Goal: Task Accomplishment & Management: Manage account settings

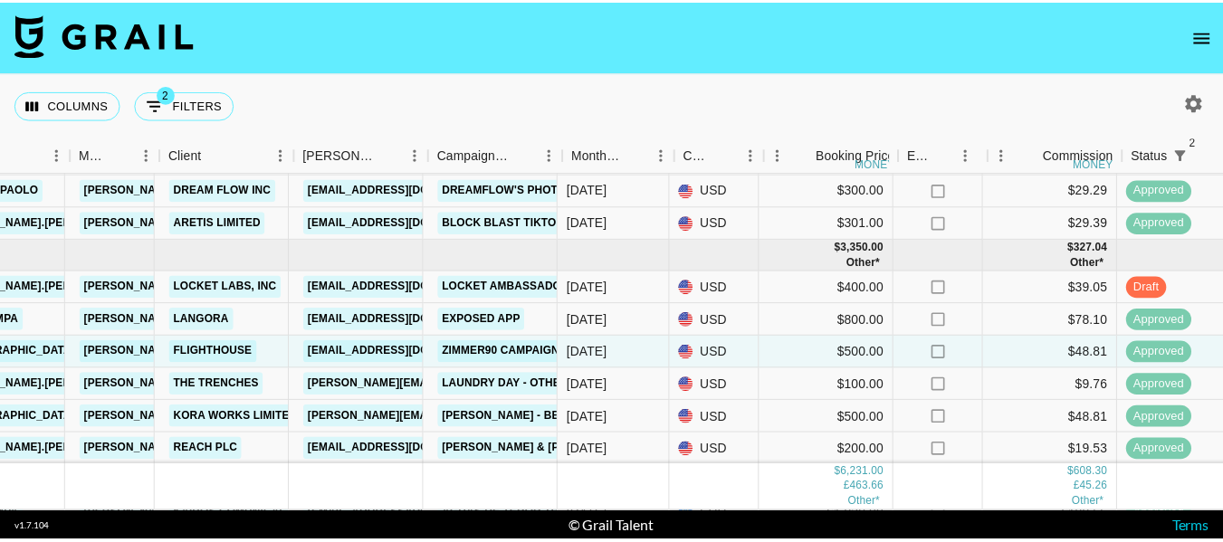
scroll to position [383, 441]
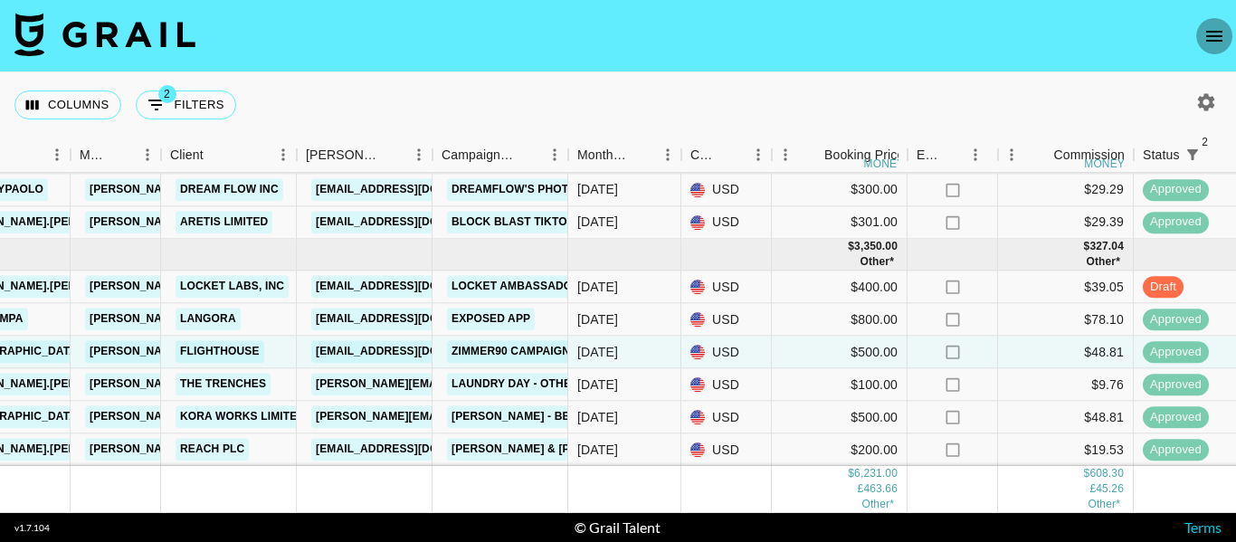
click at [1220, 30] on icon "open drawer" at bounding box center [1215, 36] width 22 height 22
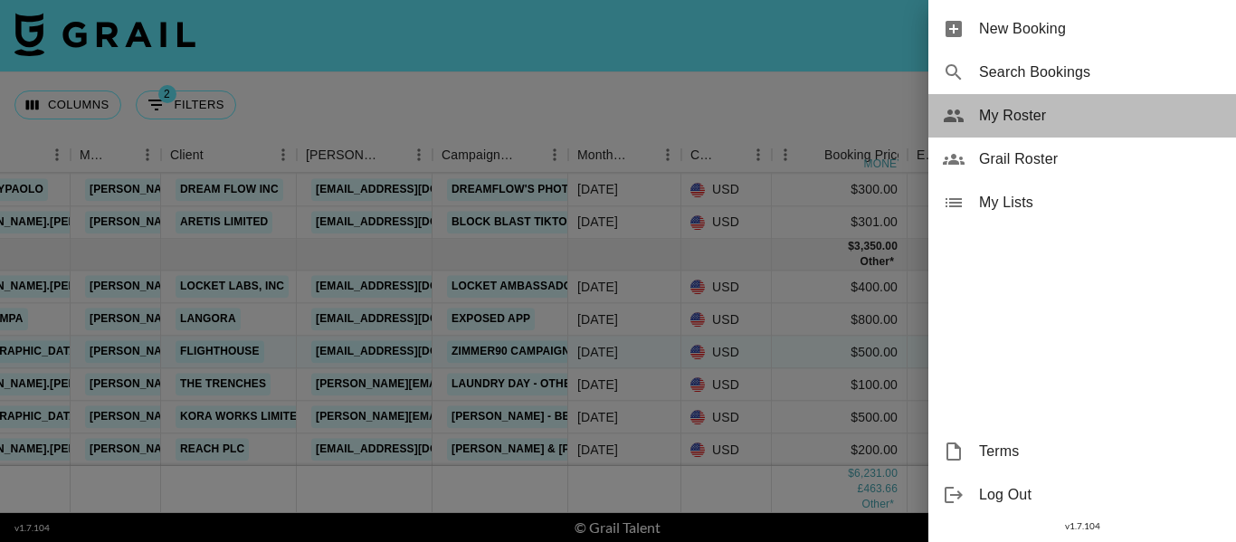
click at [976, 117] on div "My Roster" at bounding box center [1083, 115] width 308 height 43
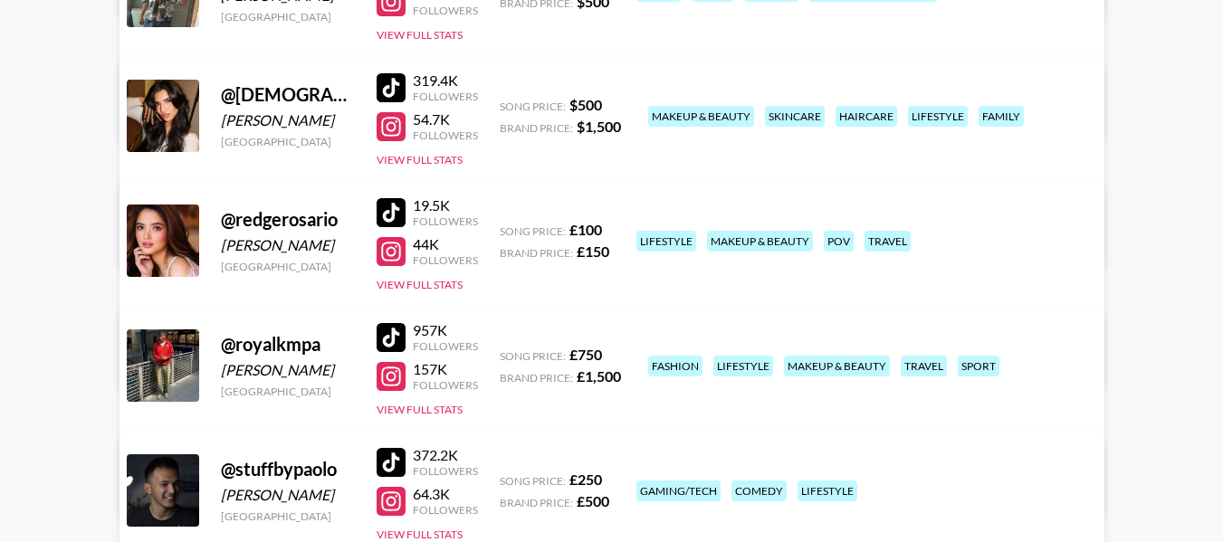
scroll to position [598, 0]
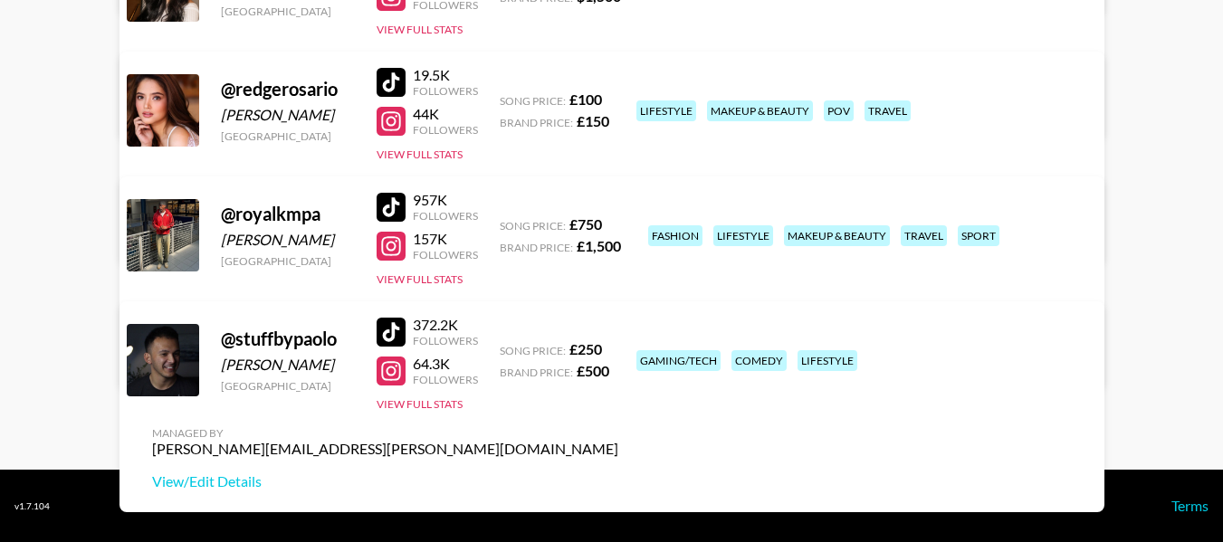
click at [618, 348] on link "View/Edit Details" at bounding box center [385, 357] width 466 height 18
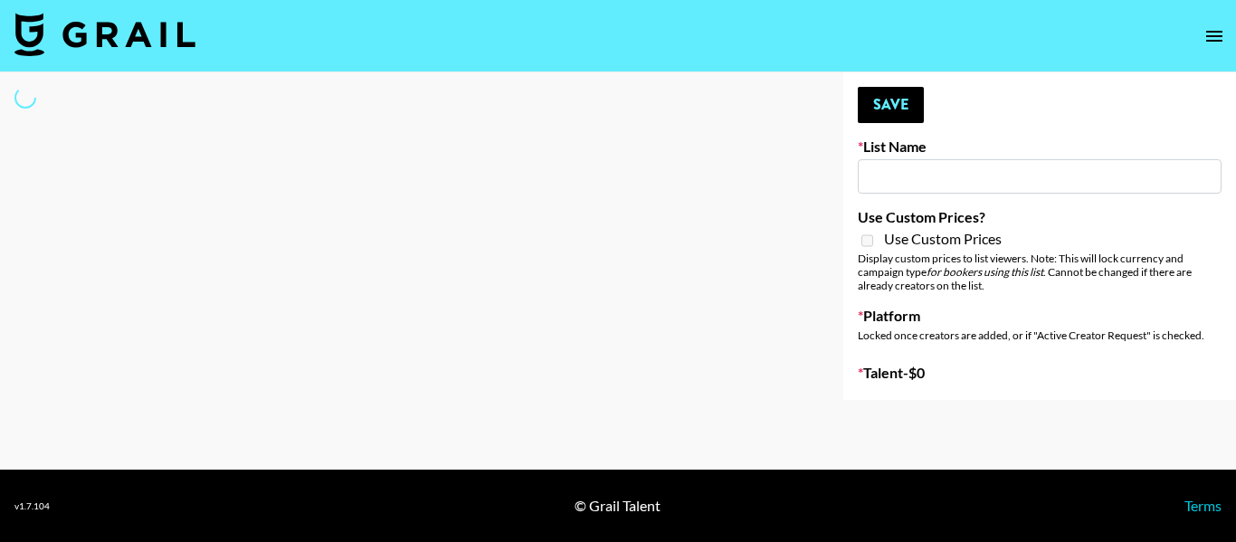
type input "EDM List"
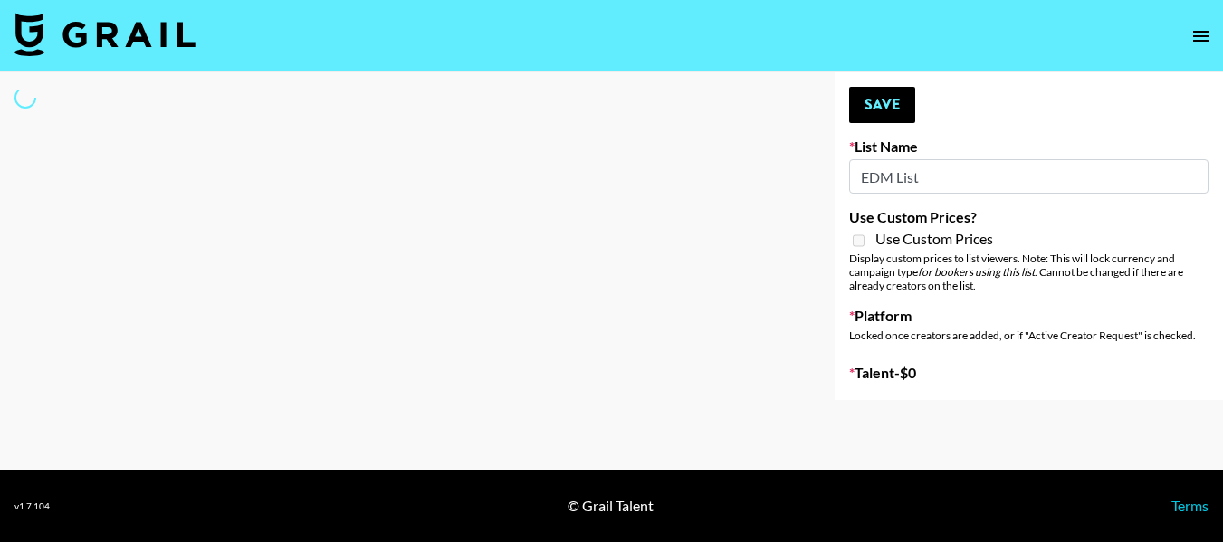
select select "Song"
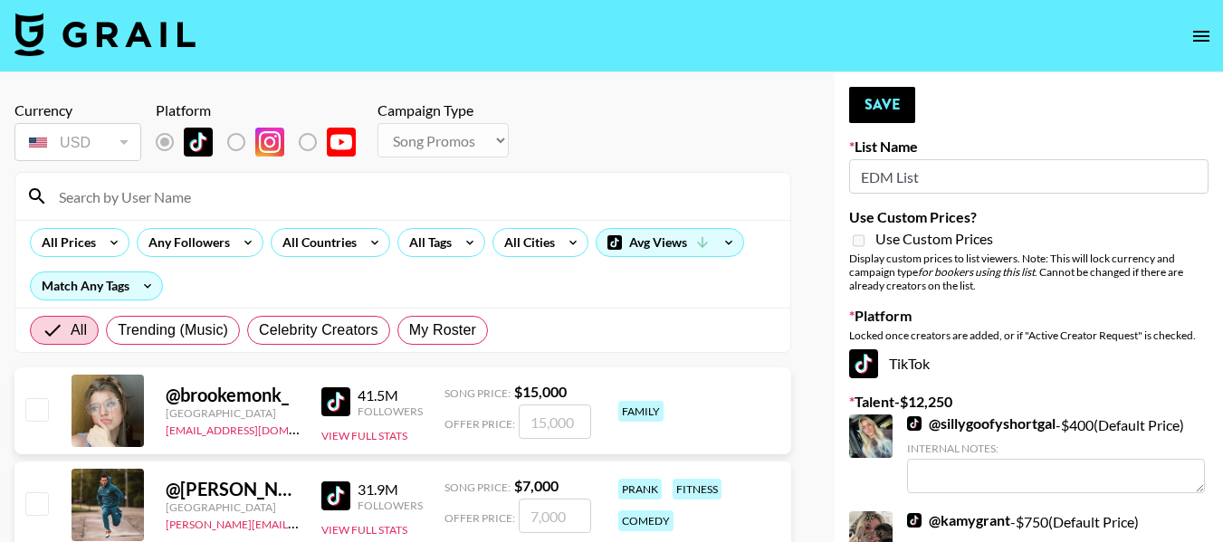
click at [277, 185] on input at bounding box center [413, 196] width 731 height 29
type input "jacob.cline"
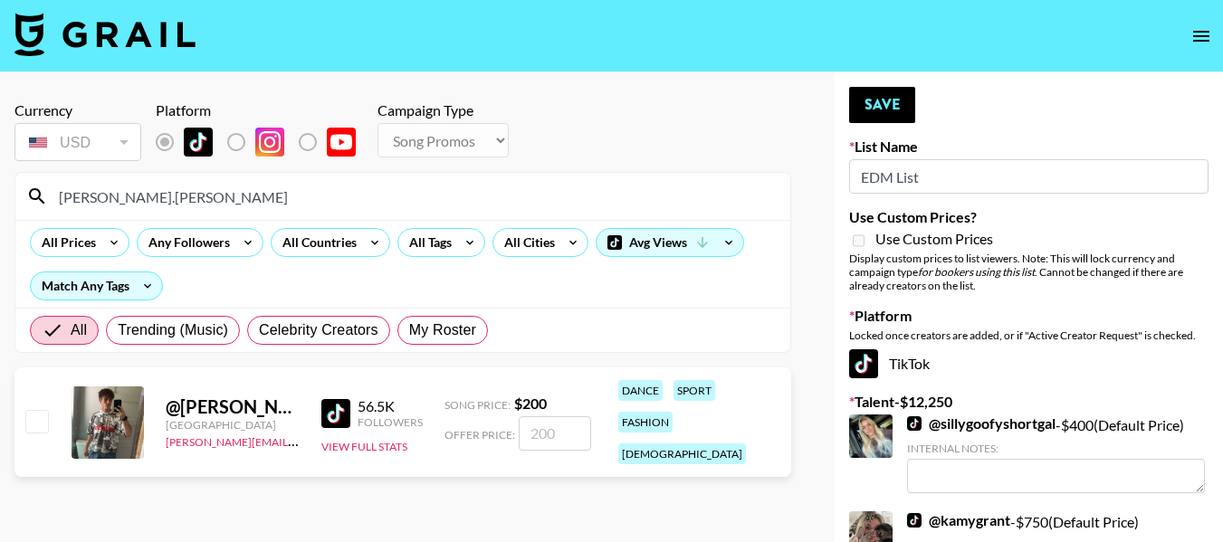
click at [37, 412] on input "checkbox" at bounding box center [36, 421] width 22 height 22
checkbox input "true"
type input "200"
click at [882, 113] on button "Save" at bounding box center [882, 105] width 66 height 36
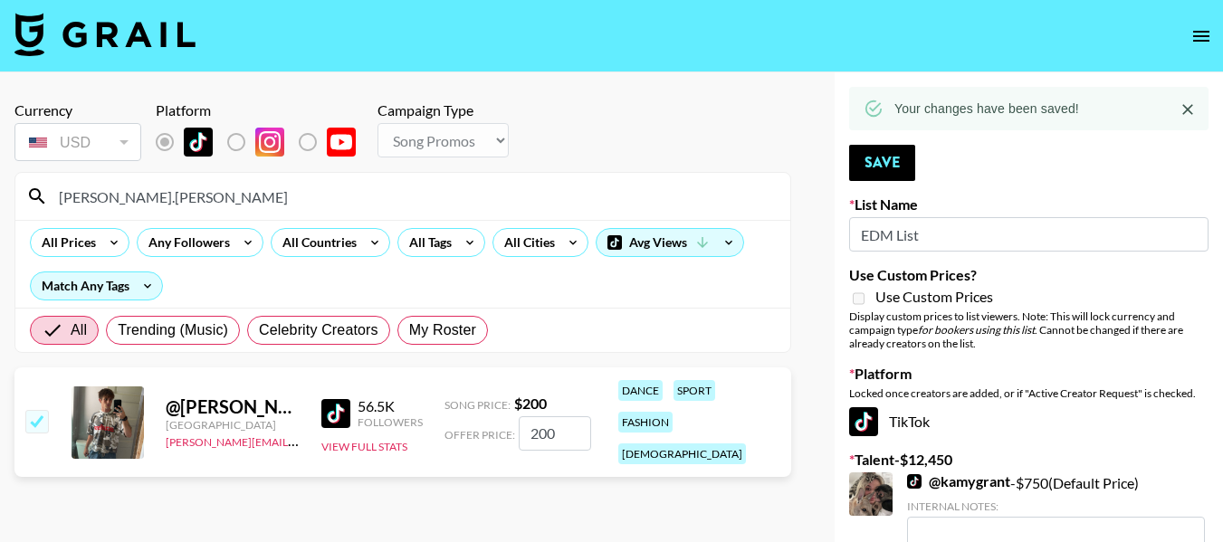
click at [404, 193] on input "jacob.cline" at bounding box center [413, 196] width 731 height 29
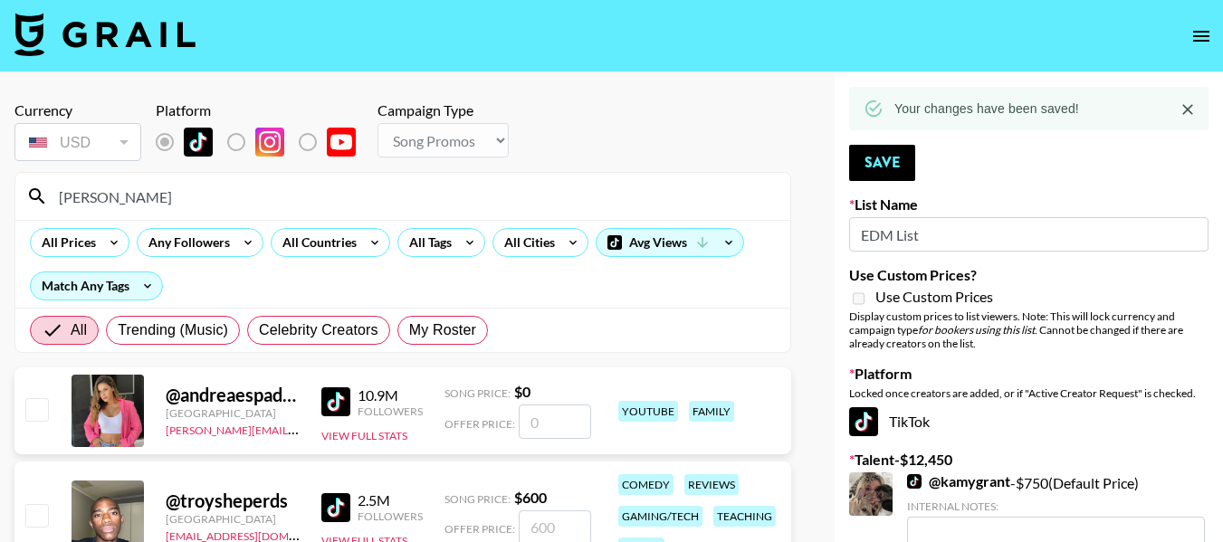
type input "royal"
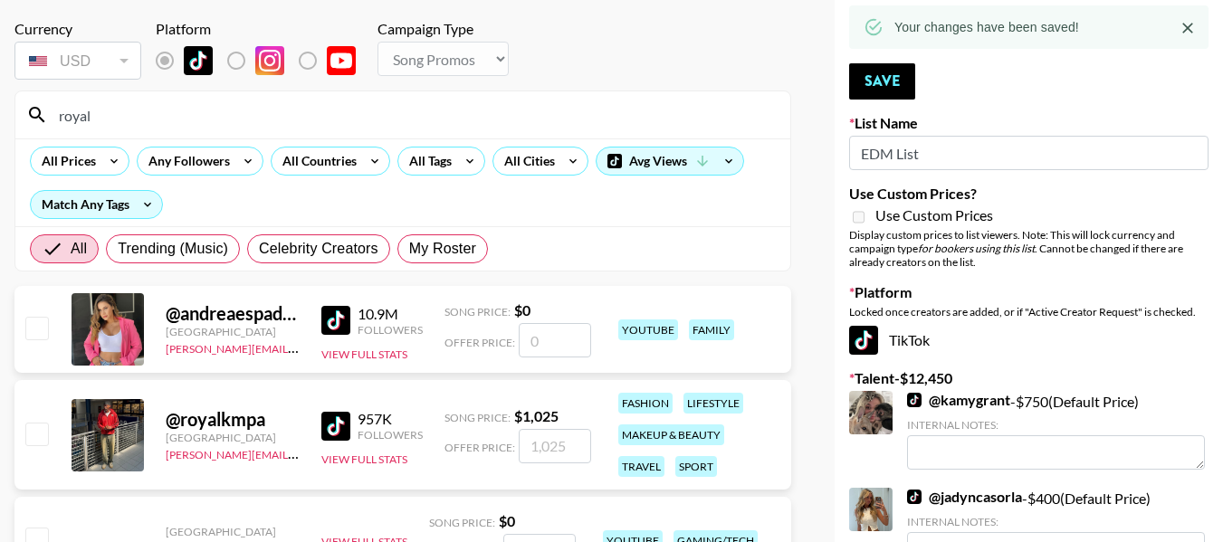
scroll to position [83, 0]
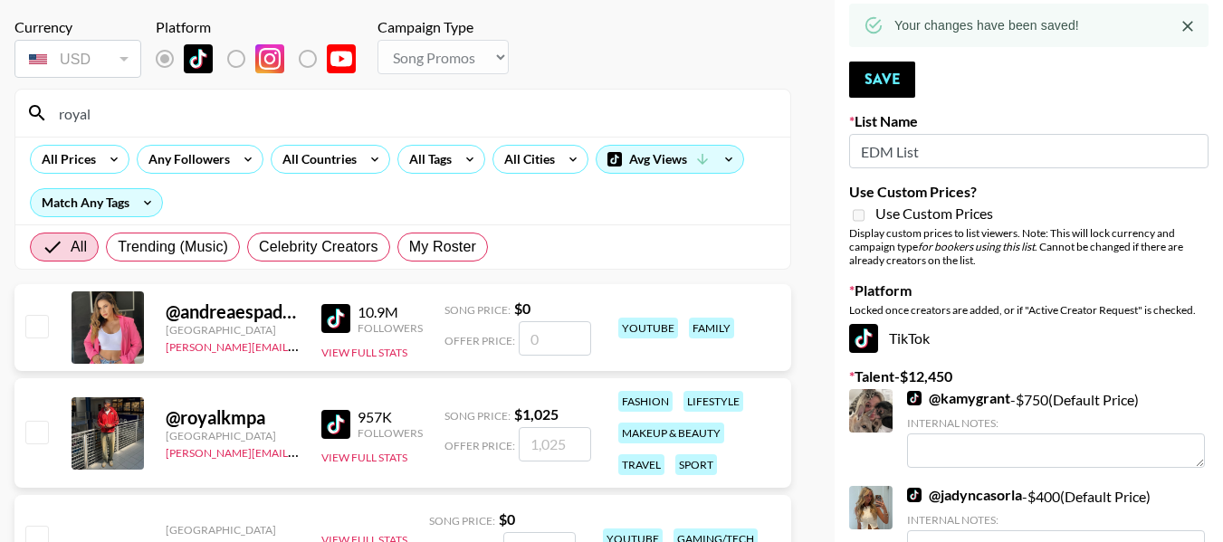
click at [33, 432] on input "checkbox" at bounding box center [36, 432] width 22 height 22
checkbox input "true"
type input "1025"
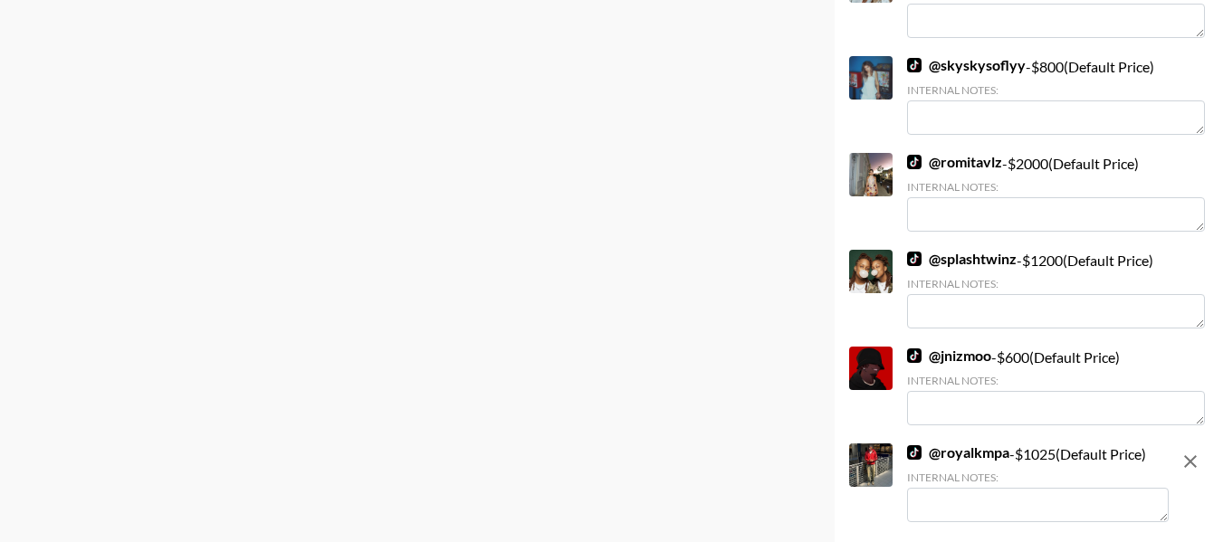
scroll to position [1721, 0]
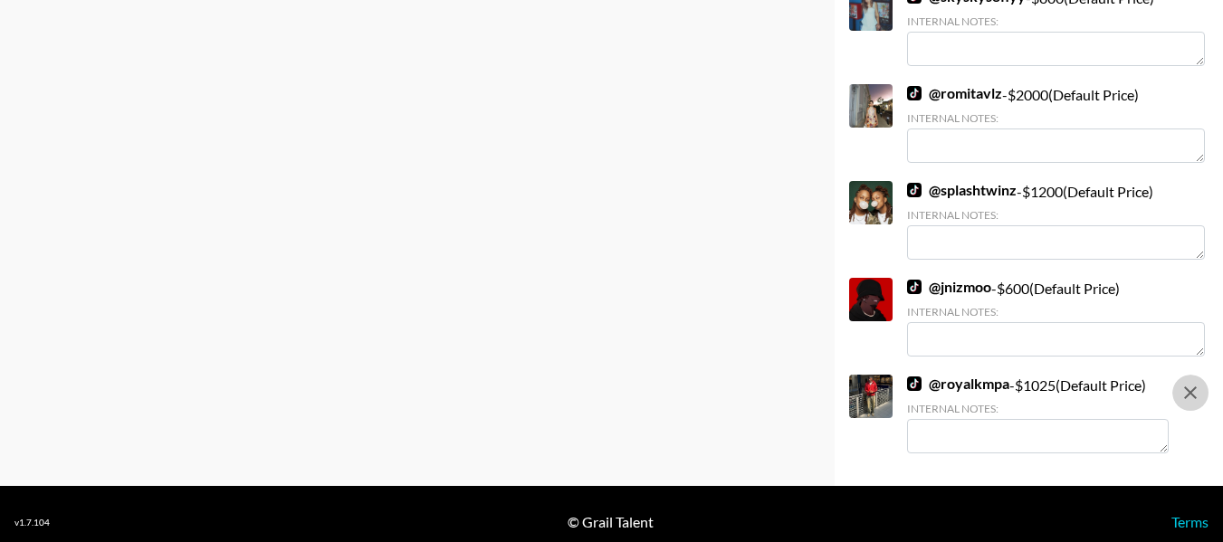
click at [1191, 375] on button "remove" at bounding box center [1190, 393] width 36 height 36
checkbox input "false"
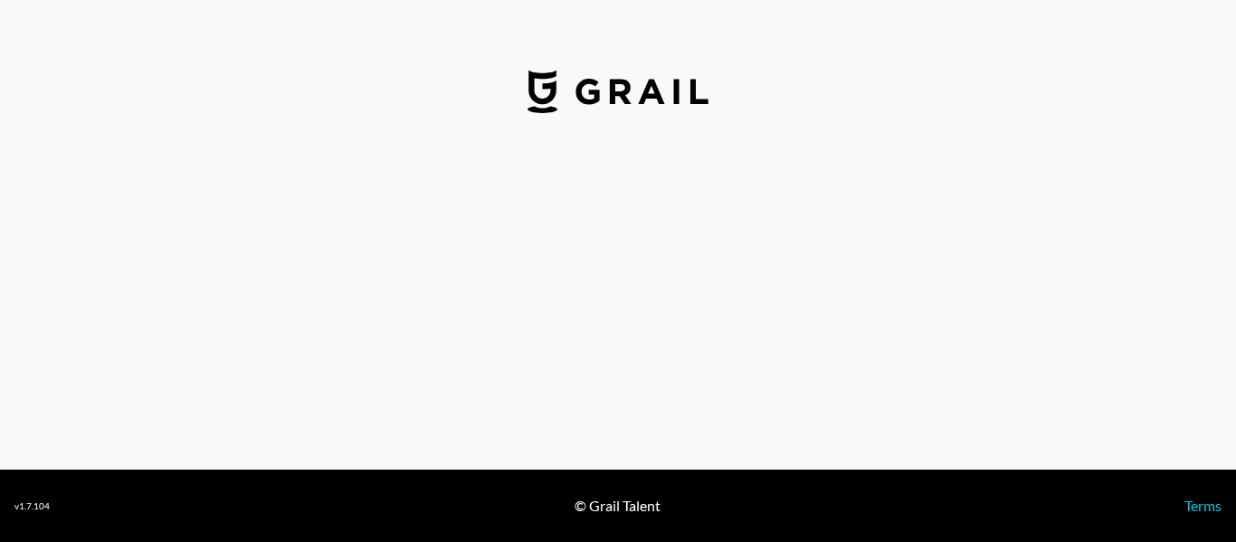
select select "GBP"
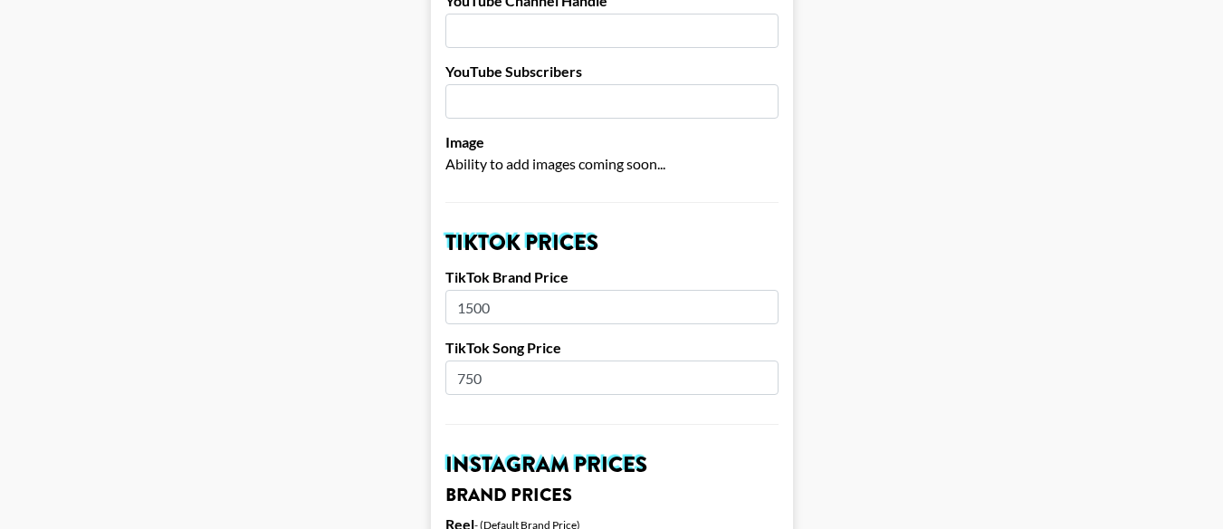
scroll to position [464, 0]
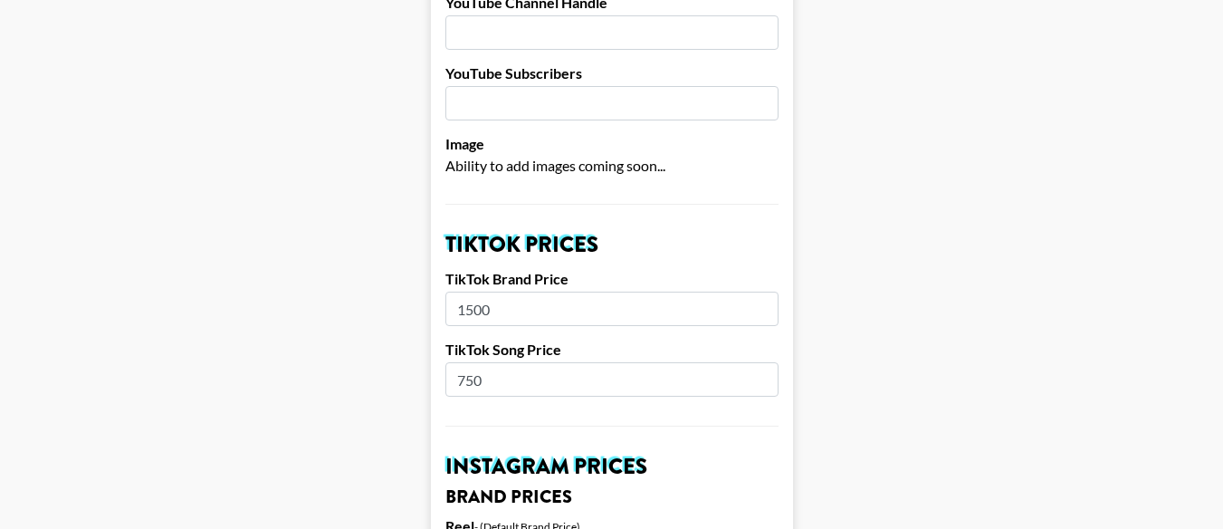
click at [482, 362] on input "750" at bounding box center [611, 379] width 333 height 34
type input "700"
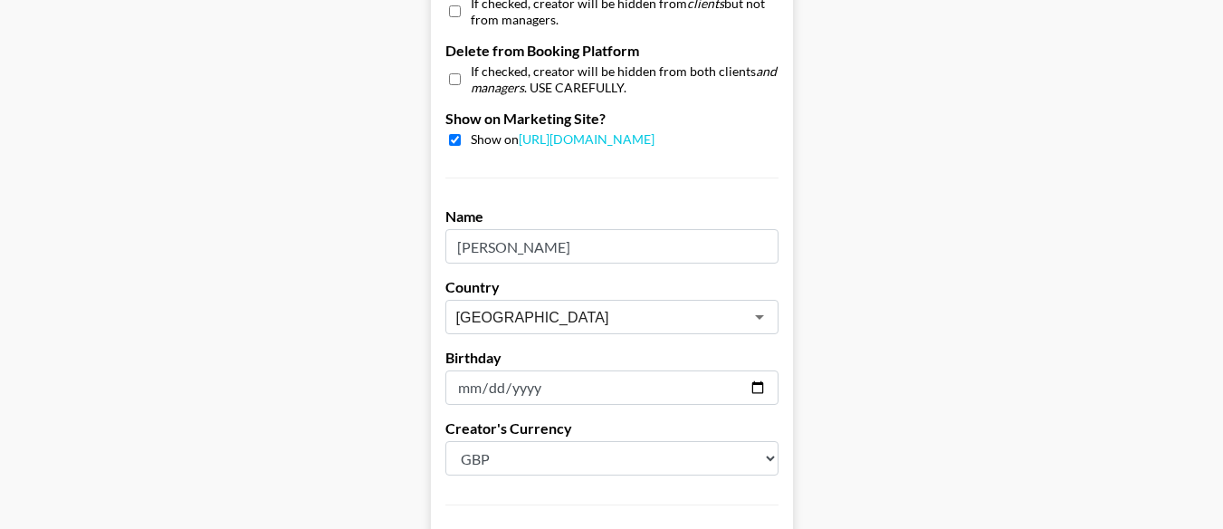
scroll to position [1927, 0]
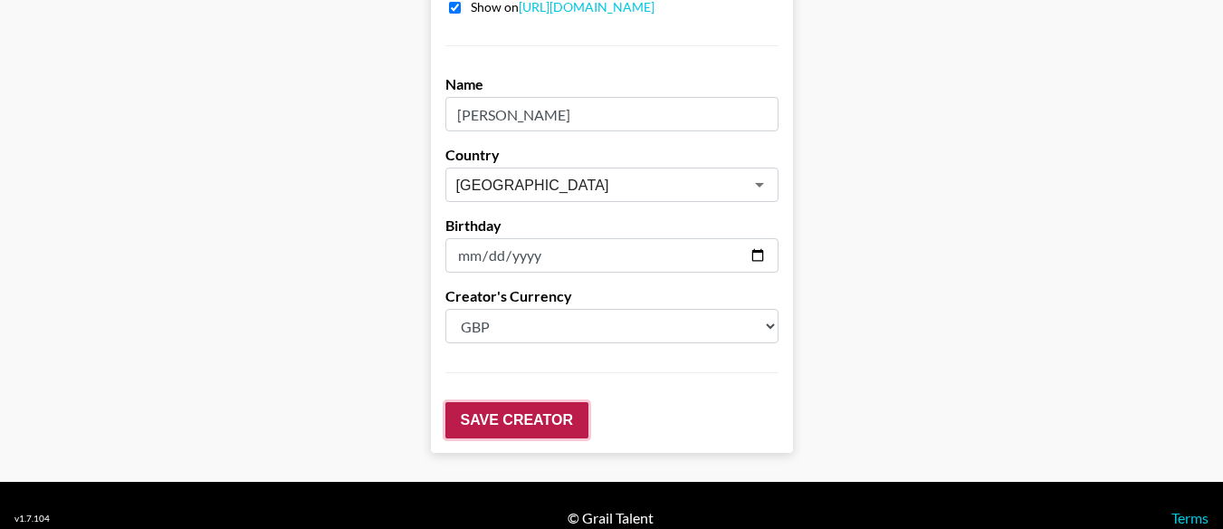
click at [559, 402] on input "Save Creator" at bounding box center [516, 420] width 143 height 36
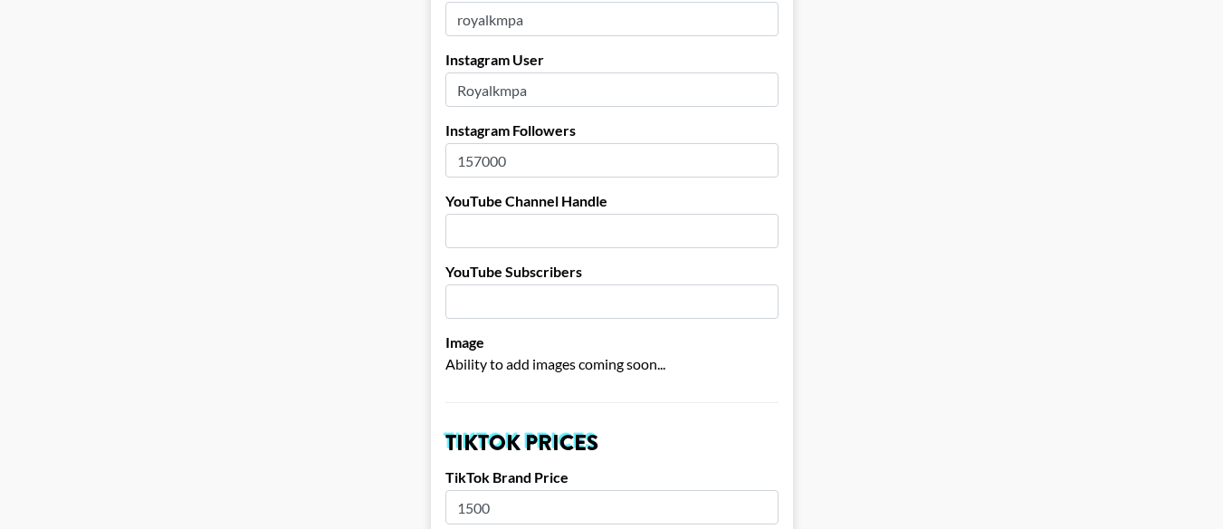
scroll to position [0, 0]
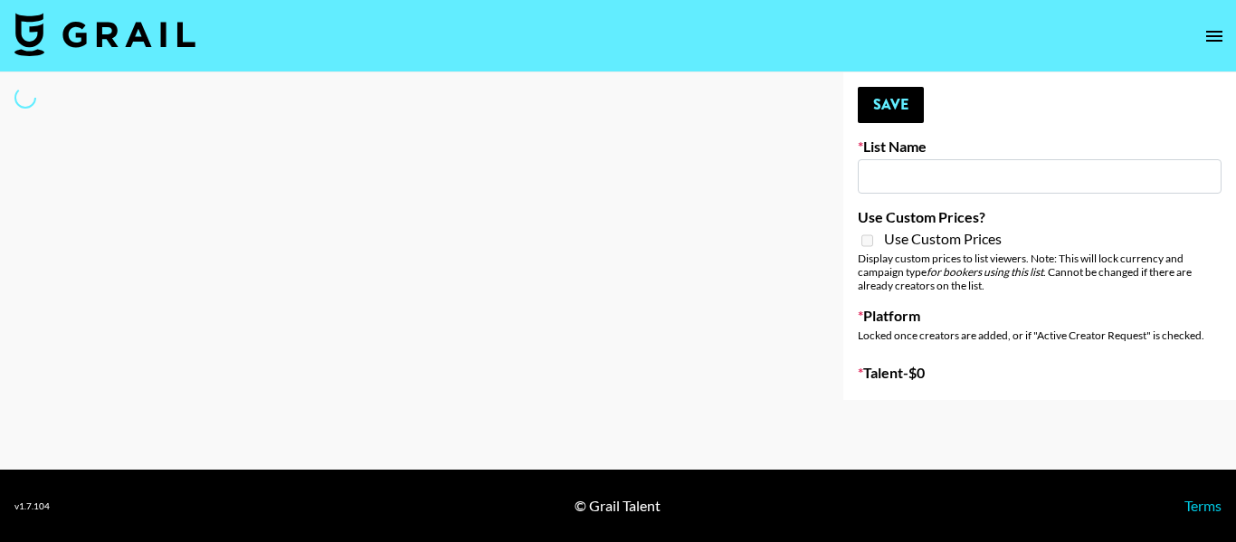
type input "EDM List"
select select "Song"
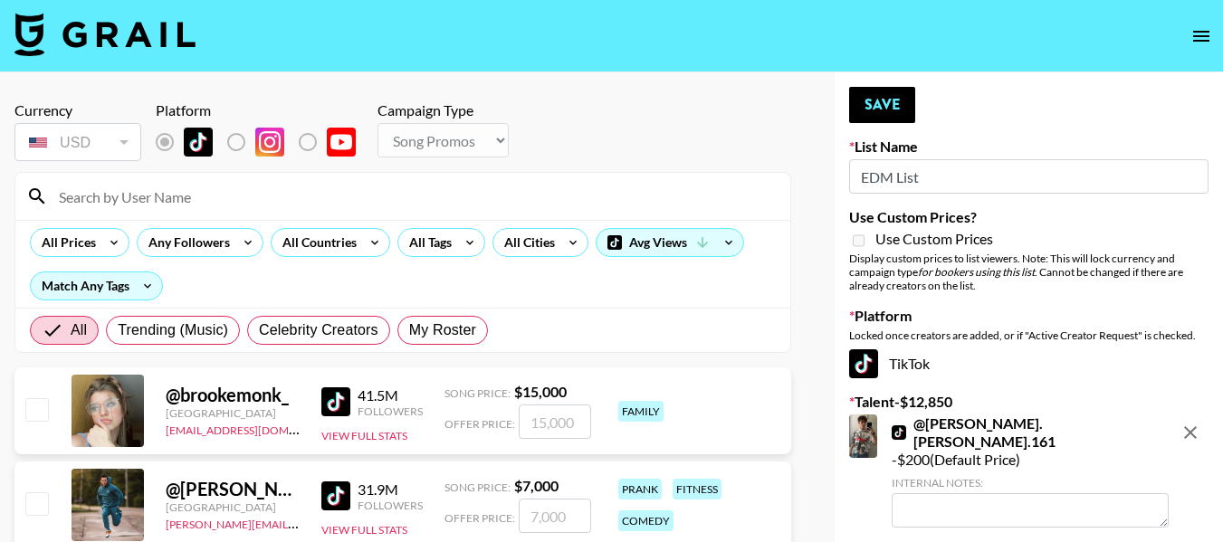
click at [340, 200] on input at bounding box center [413, 196] width 731 height 29
type input "royal"
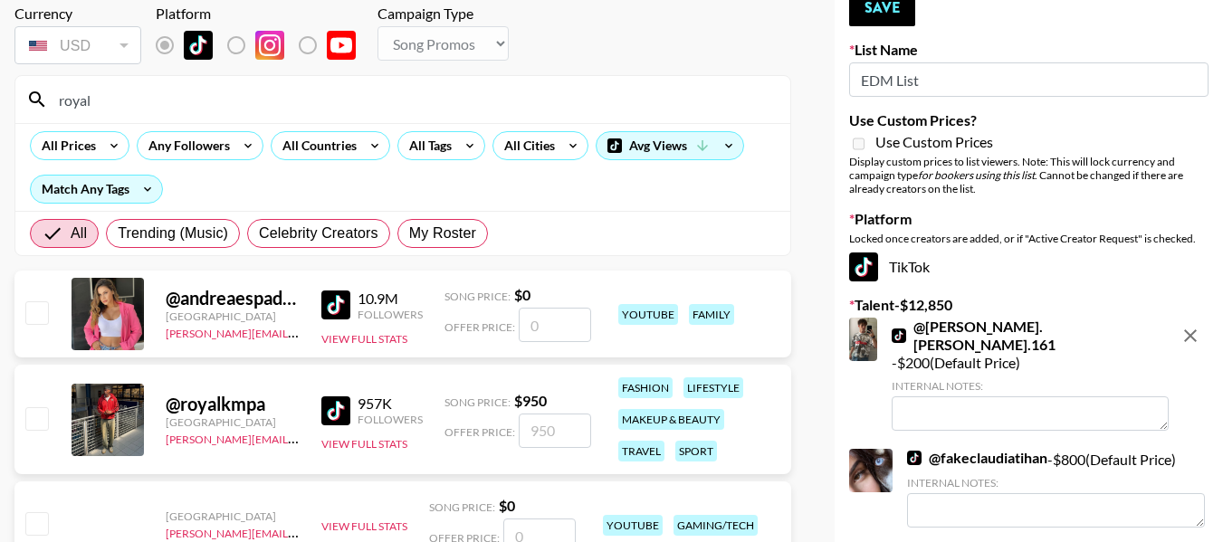
scroll to position [100, 0]
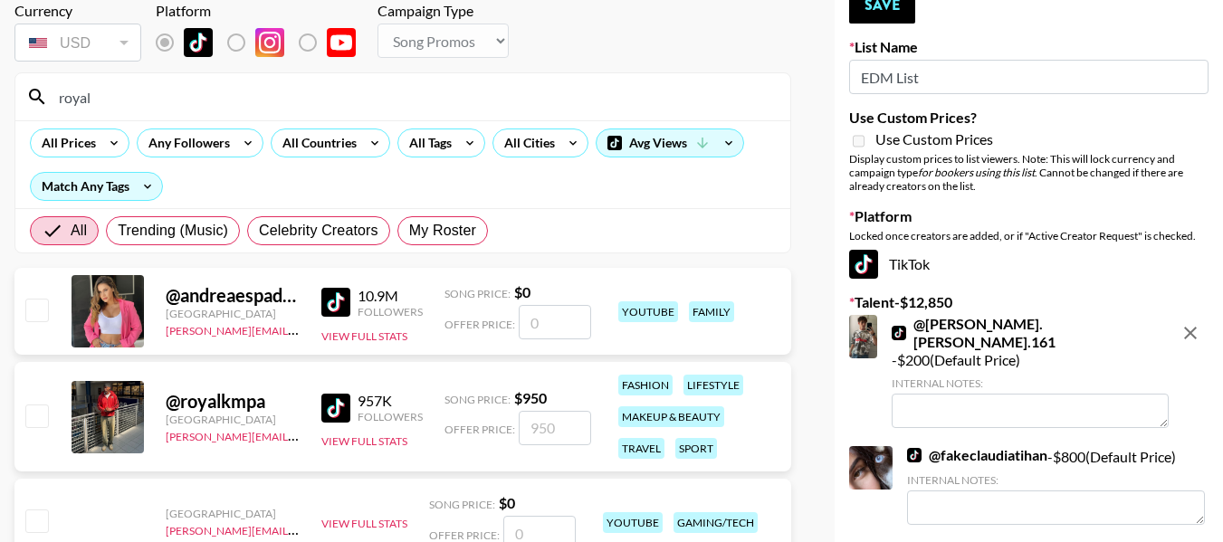
click at [35, 415] on input "checkbox" at bounding box center [36, 416] width 22 height 22
checkbox input "true"
type input "950"
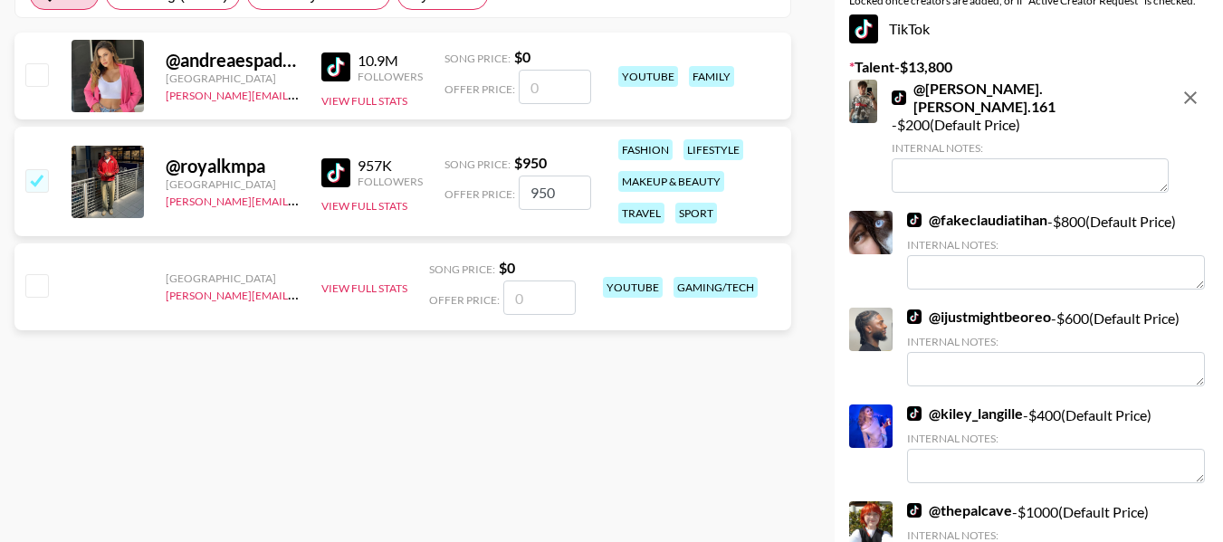
scroll to position [0, 0]
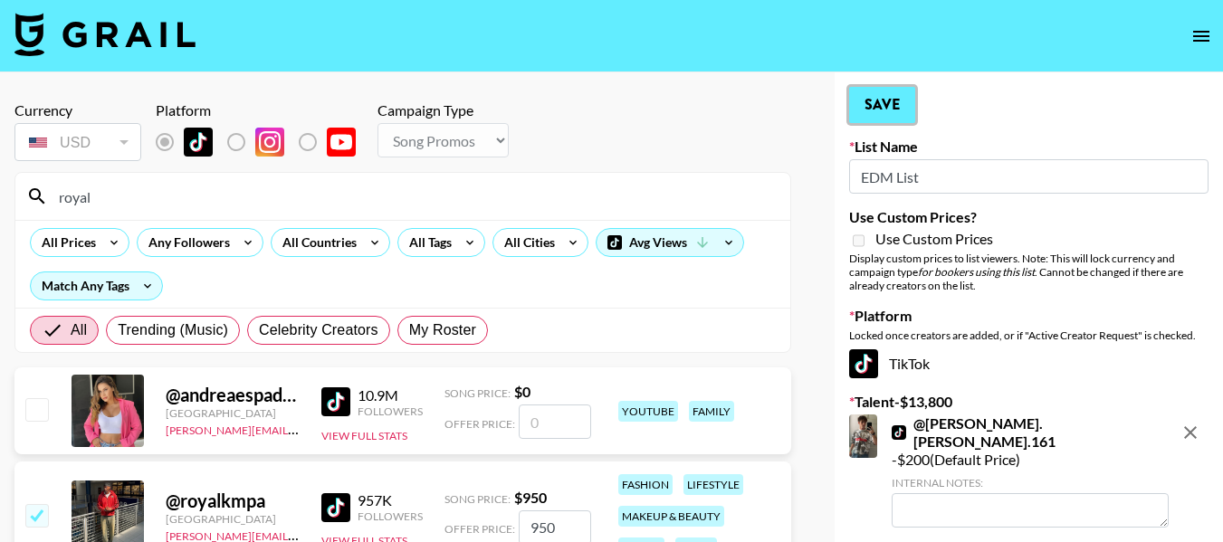
click at [891, 87] on button "Save" at bounding box center [882, 105] width 66 height 36
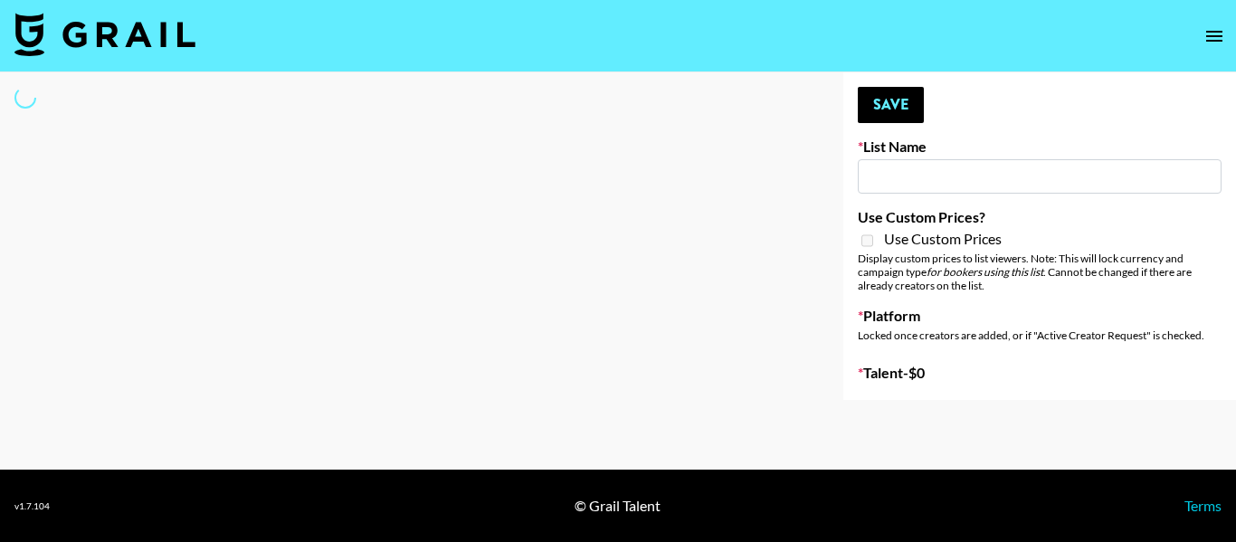
type input "EDM List"
select select "Song"
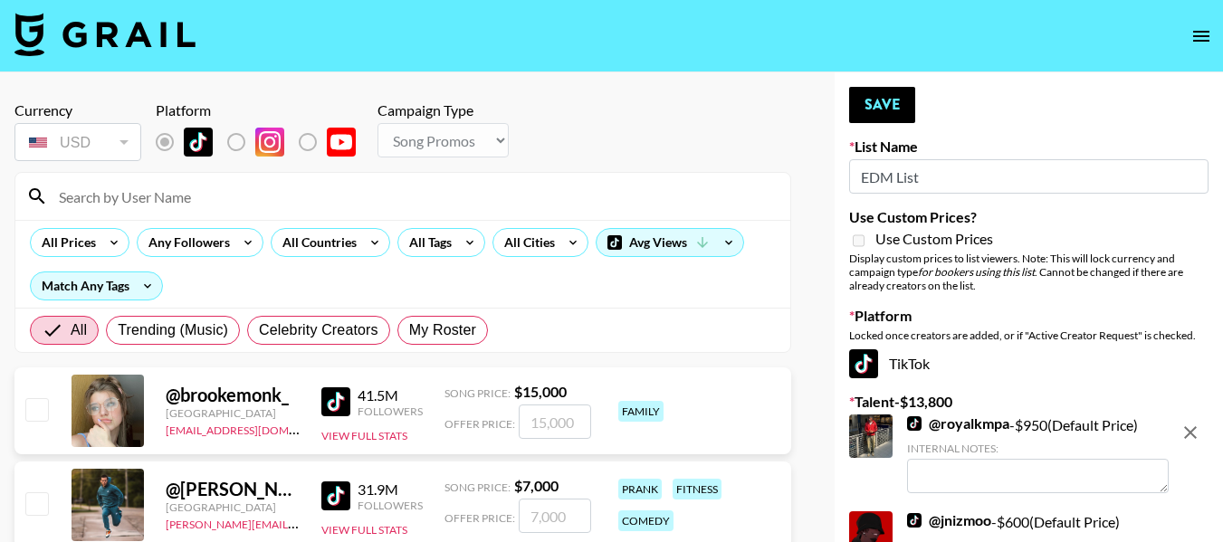
click at [360, 190] on input at bounding box center [413, 196] width 731 height 29
type input "maniha"
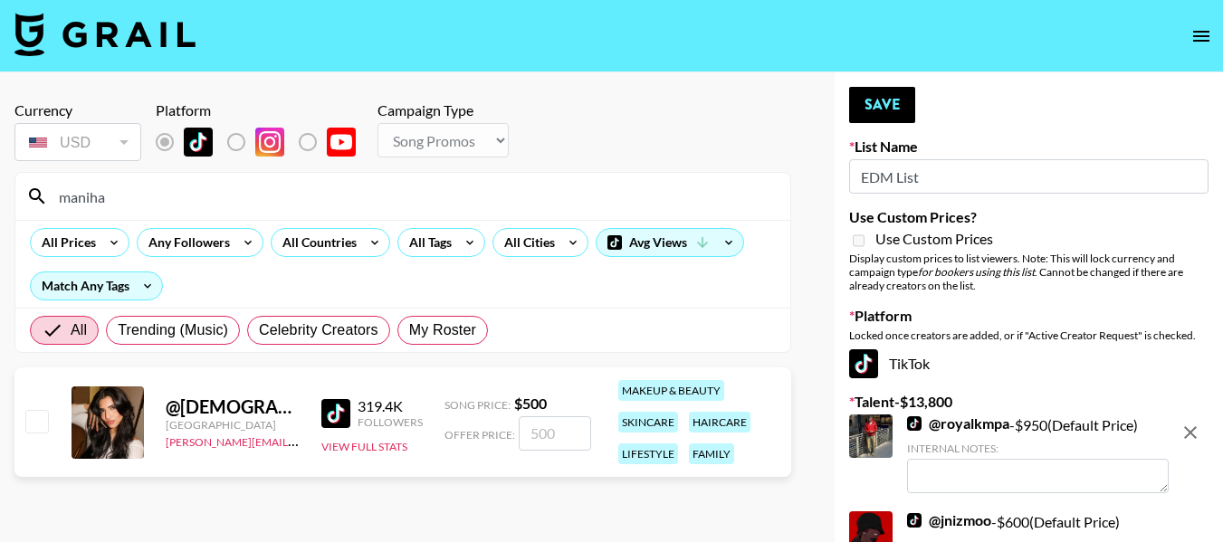
click at [41, 438] on div "@ manihamalikkk United States diane.salazar@grail-talent.com 319.4K Followers V…" at bounding box center [402, 422] width 777 height 110
click at [43, 411] on input "checkbox" at bounding box center [36, 421] width 22 height 22
checkbox input "true"
type input "500"
click at [900, 106] on button "Save" at bounding box center [882, 105] width 66 height 36
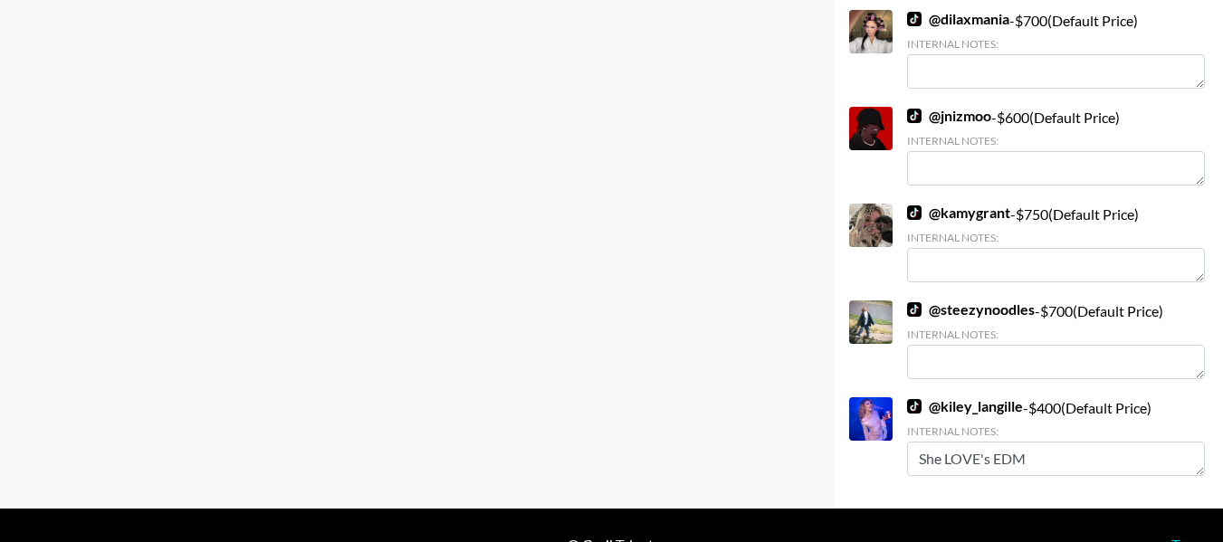
scroll to position [1990, 0]
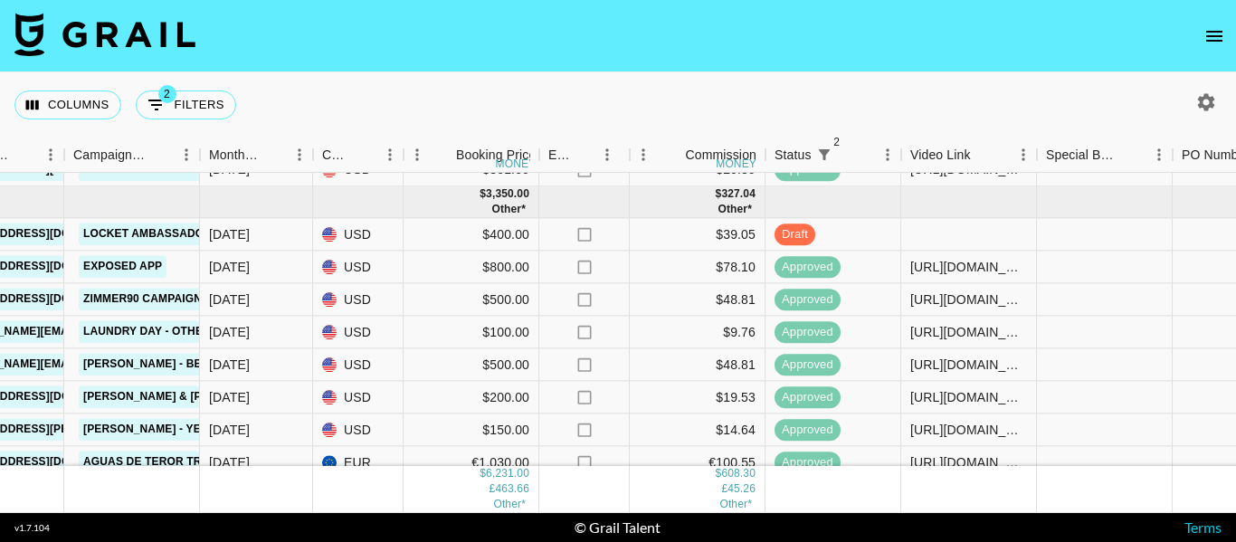
scroll to position [434, 809]
click at [143, 264] on link "Exposed app" at bounding box center [123, 268] width 88 height 23
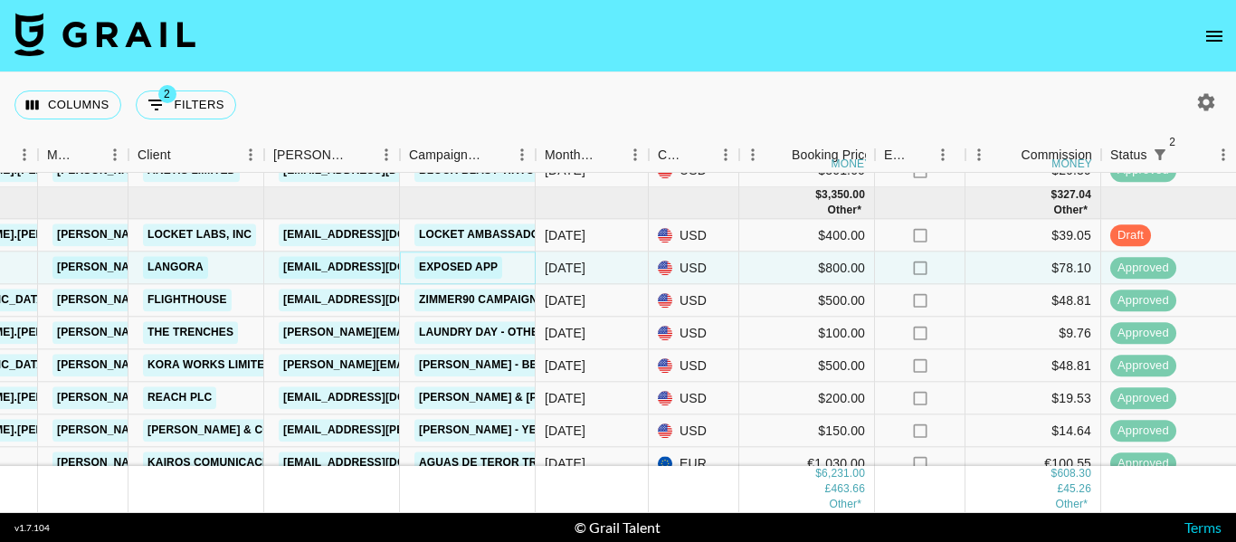
scroll to position [528, 473]
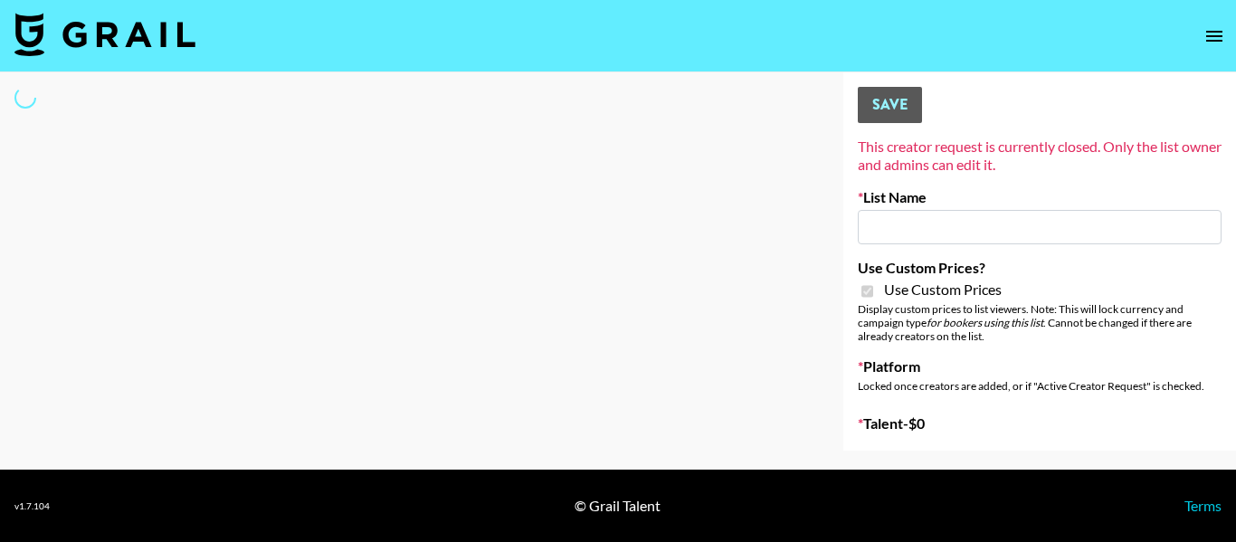
type input "FigMe and MegaMe filters - Airbrush"
checkbox input "true"
select select "Brand"
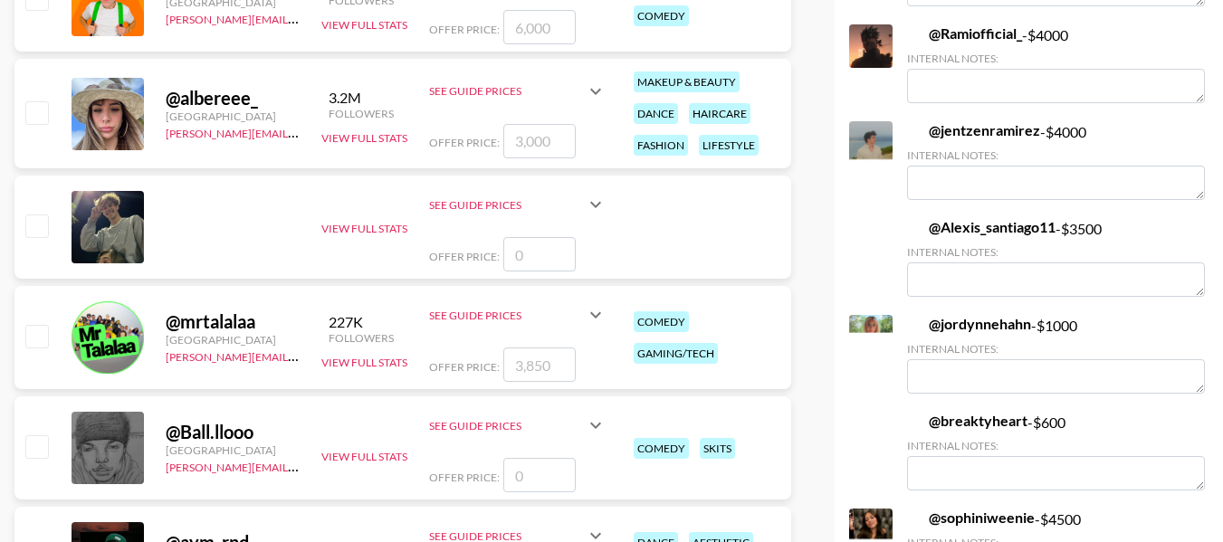
scroll to position [12395, 0]
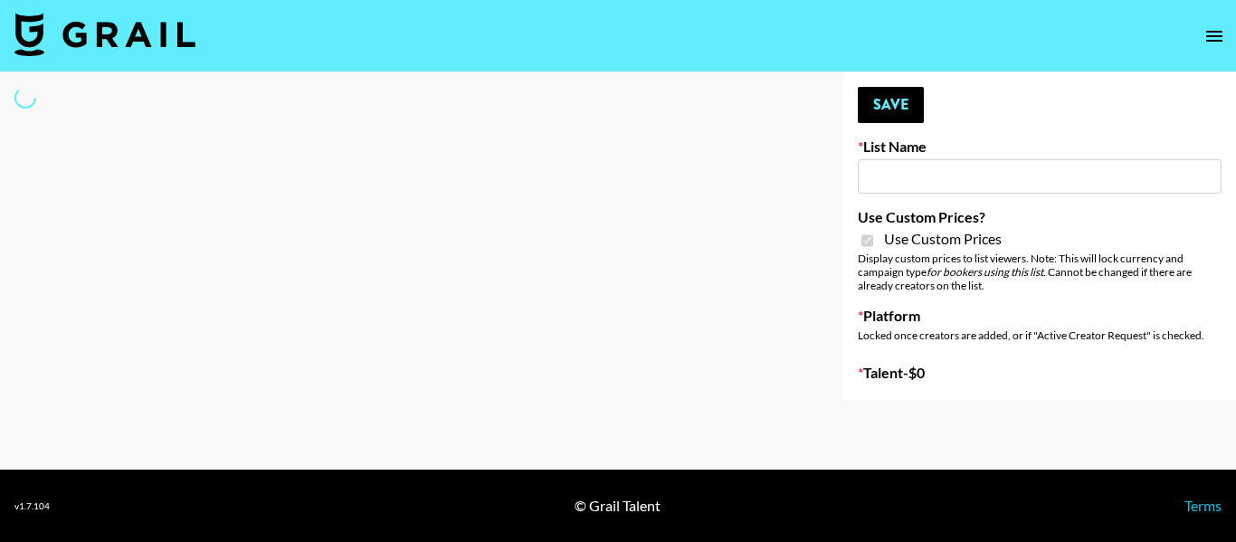
type input "Airbrush Halloween Filters"
checkbox input "true"
select select "Brand"
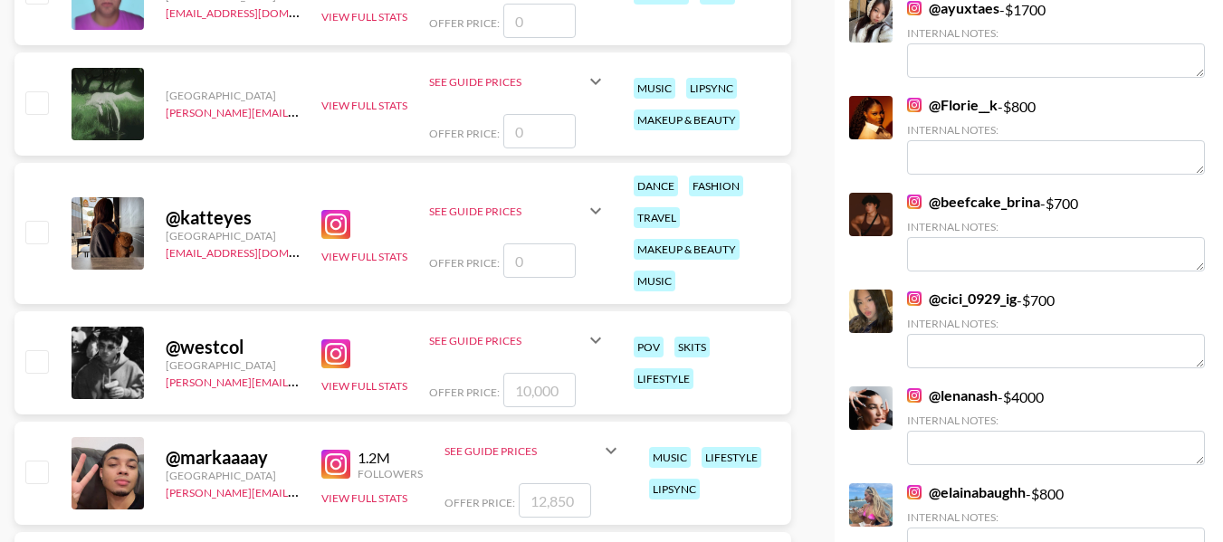
scroll to position [231, 0]
